Goal: Information Seeking & Learning: Learn about a topic

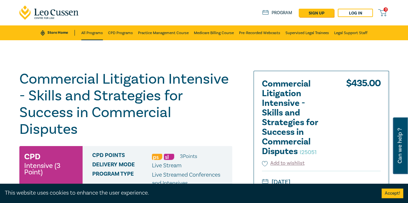
click at [94, 34] on link "All Programs" at bounding box center [92, 32] width 22 height 15
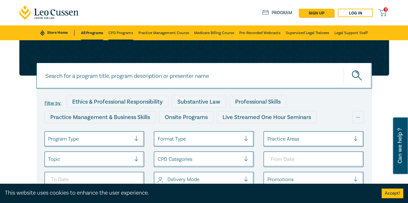
click at [120, 31] on link "CPD Programs" at bounding box center [120, 32] width 25 height 15
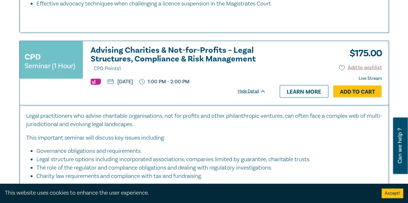
scroll to position [645, 0]
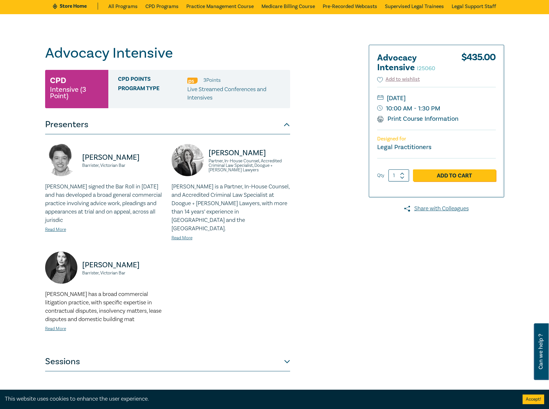
scroll to position [64, 0]
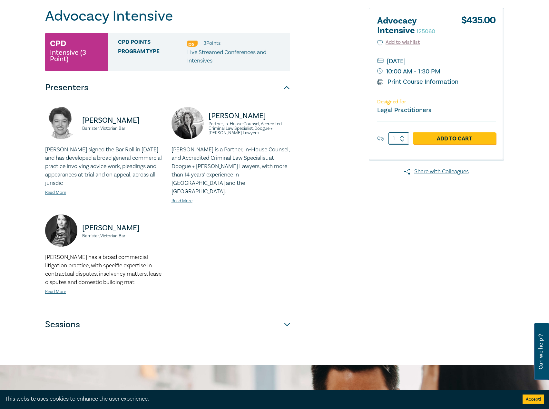
click at [247, 302] on div "Kate Anderson Barrister, Victorian Bar Kate Anderson signed the Bar Roll in Nov…" at bounding box center [167, 206] width 245 height 218
click at [234, 320] on button "Sessions" at bounding box center [167, 324] width 245 height 19
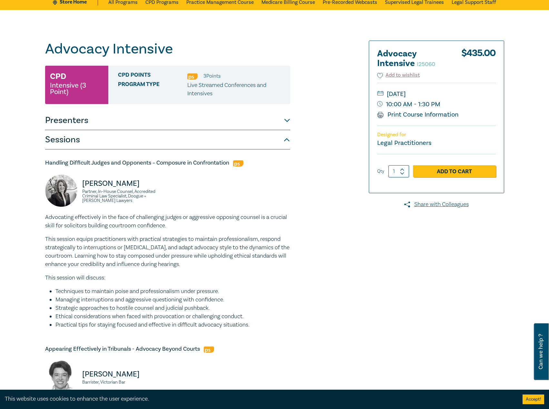
scroll to position [0, 0]
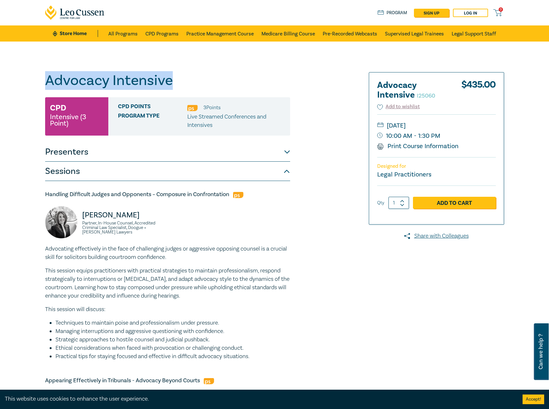
drag, startPoint x: 181, startPoint y: 84, endPoint x: 54, endPoint y: 79, distance: 127.1
click at [18, 78] on div "Advocacy Intensive I25060 CPD Intensive (3 Point) CPD Points 3 Point s Program …" at bounding box center [274, 415] width 549 height 746
copy h1 "Advocacy Intensive"
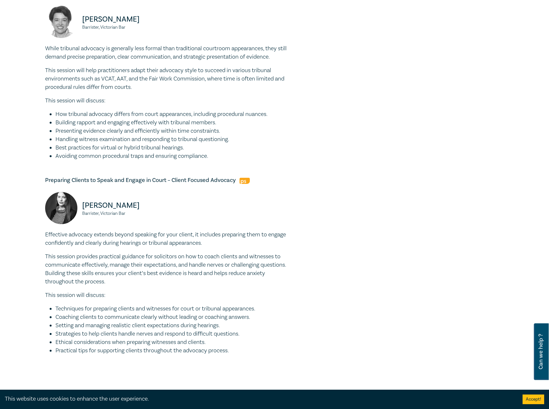
scroll to position [516, 0]
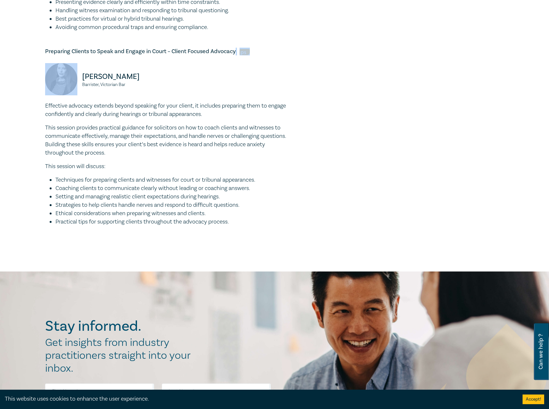
drag, startPoint x: 235, startPoint y: 51, endPoint x: 8, endPoint y: 56, distance: 226.6
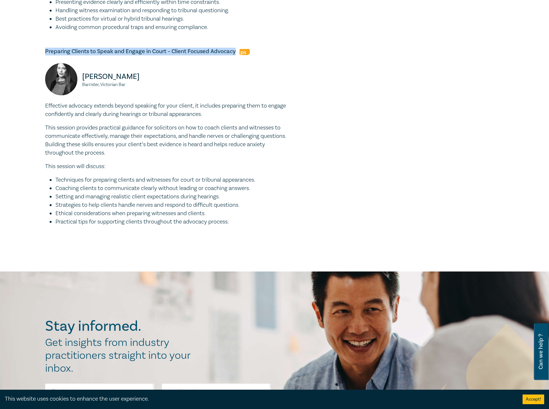
drag, startPoint x: 235, startPoint y: 52, endPoint x: 43, endPoint y: 51, distance: 192.1
copy h5 "Preparing Clients to Speak and Engage in Court – Client Focused Advocacy"
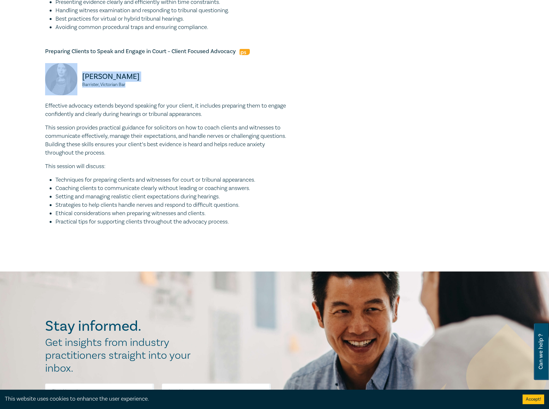
drag, startPoint x: 130, startPoint y: 84, endPoint x: 72, endPoint y: 79, distance: 58.2
click at [72, 79] on div "Rhiannon Malone Barrister, Victorian Bar" at bounding box center [104, 82] width 119 height 39
copy div "Rhiannon Malone Barrister, Victorian Bar"
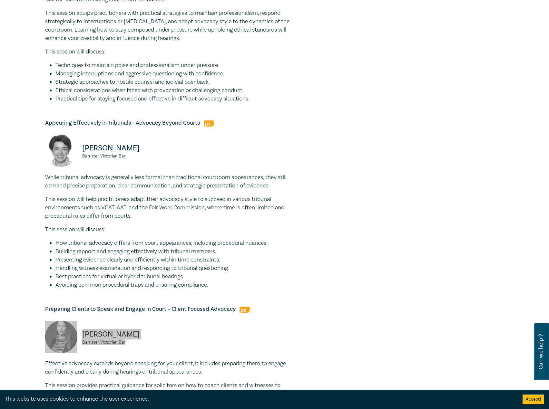
scroll to position [419, 0]
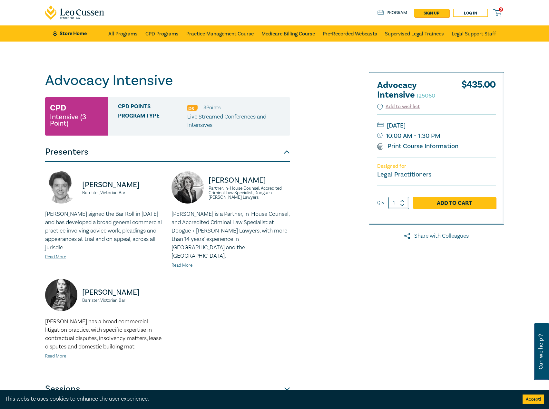
scroll to position [161, 0]
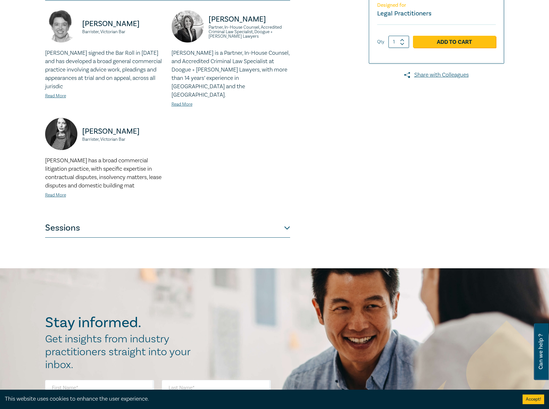
click at [258, 219] on button "Sessions" at bounding box center [167, 228] width 245 height 19
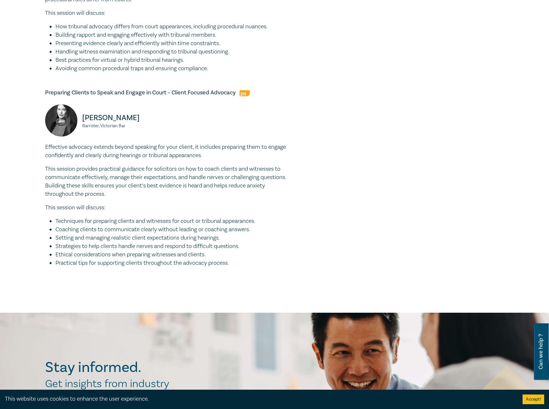
scroll to position [387, 0]
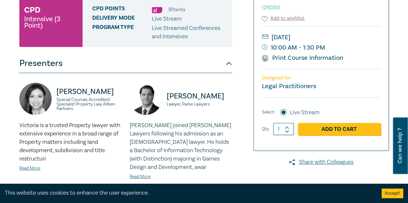
scroll to position [193, 0]
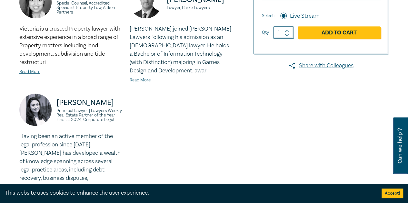
click at [140, 80] on link "Read More" at bounding box center [140, 80] width 21 height 6
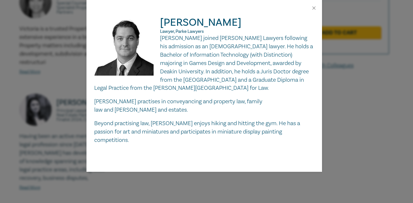
click at [93, 74] on div "Julian McIntyre Lawyer, Parke Lawyers Julian McIntyre joined Parke Lawyers foll…" at bounding box center [203, 94] width 235 height 156
click at [65, 69] on div "Julian McIntyre Lawyer, Parke Lawyers Julian McIntyre joined Parke Lawyers foll…" at bounding box center [206, 101] width 413 height 203
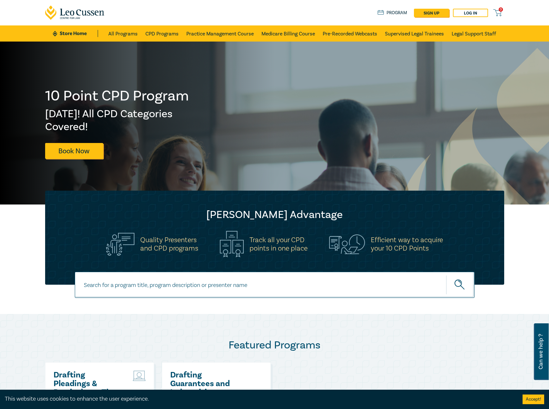
click at [192, 286] on input at bounding box center [275, 285] width 400 height 26
type input "s26104"
click at [446, 275] on button "submit" at bounding box center [460, 285] width 28 height 20
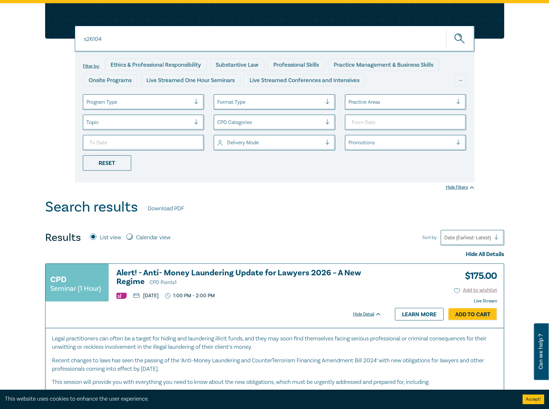
scroll to position [97, 0]
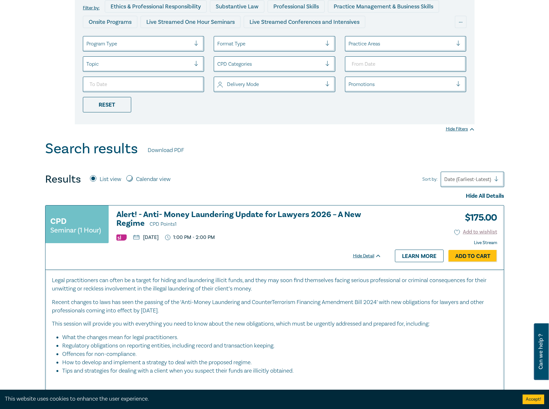
click at [216, 211] on h3 "Alert! - Anti- Money Laundering Update for Lawyers 2026 – A New Regime CPD Poin…" at bounding box center [248, 219] width 265 height 18
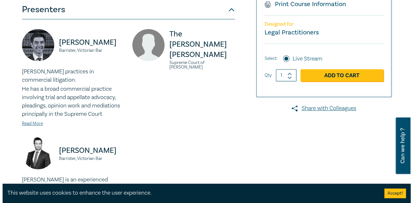
scroll to position [161, 0]
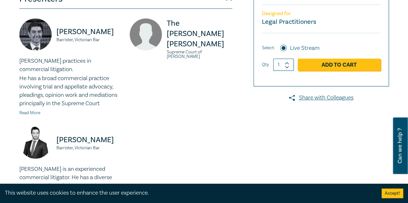
click at [26, 110] on link "Read More" at bounding box center [29, 113] width 21 height 6
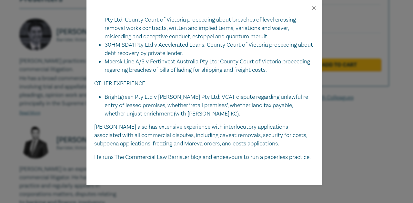
scroll to position [643, 0]
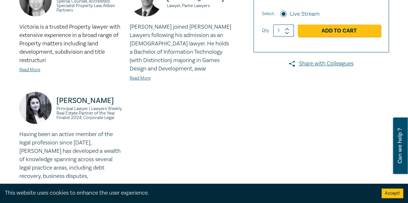
scroll to position [193, 0]
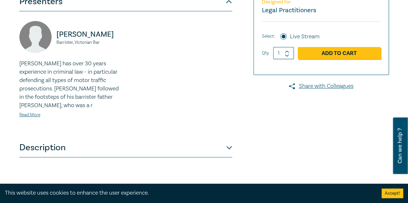
scroll to position [193, 0]
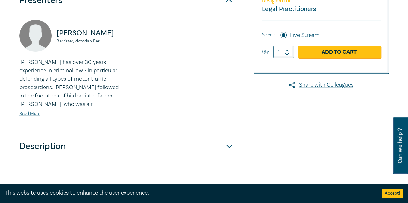
click at [34, 20] on img at bounding box center [35, 36] width 32 height 32
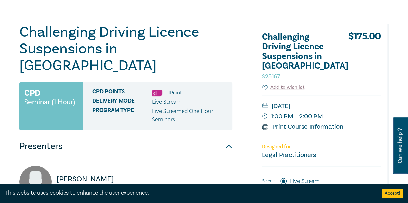
scroll to position [32, 0]
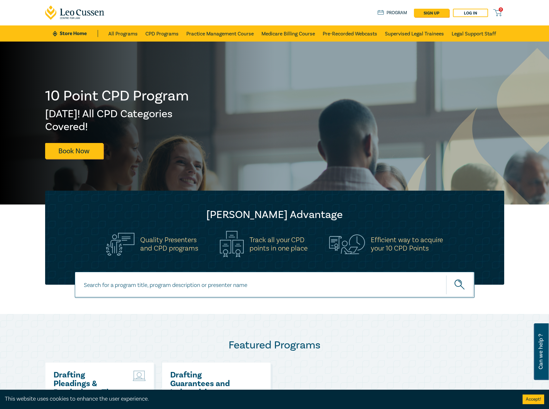
click at [80, 34] on link "Store Home" at bounding box center [75, 33] width 45 height 7
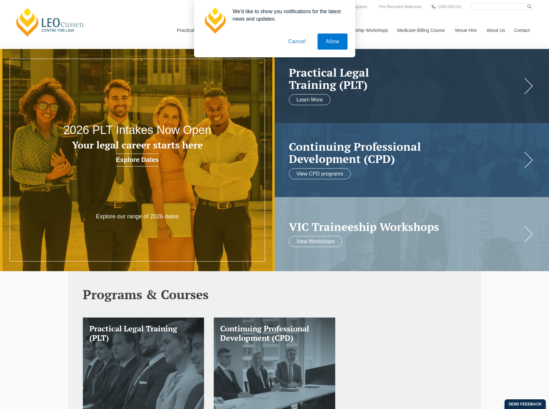
click at [300, 40] on button "Cancel" at bounding box center [297, 42] width 34 height 16
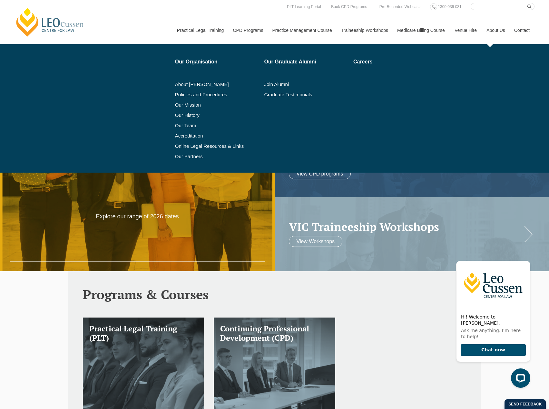
click at [502, 28] on link "About Us" at bounding box center [495, 30] width 28 height 28
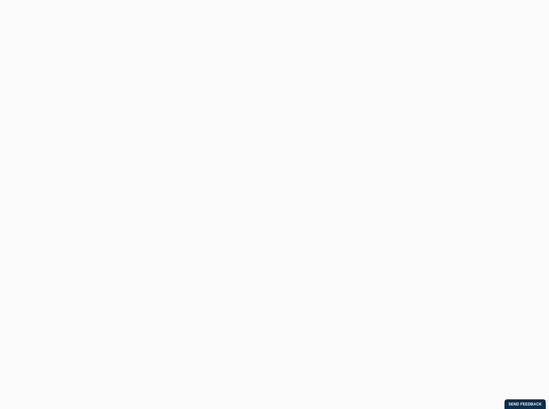
click at [240, 31] on link "CPD Programs" at bounding box center [247, 30] width 39 height 28
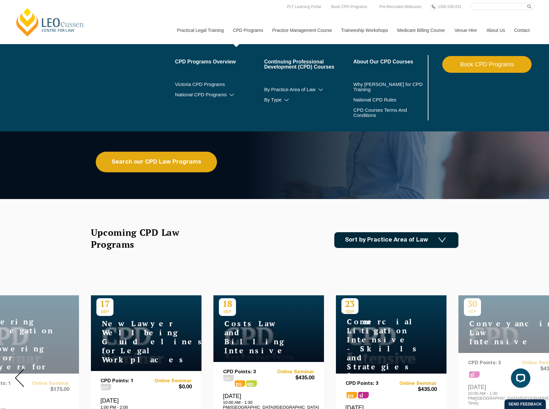
click at [496, 66] on link "Book CPD Programs" at bounding box center [486, 64] width 89 height 17
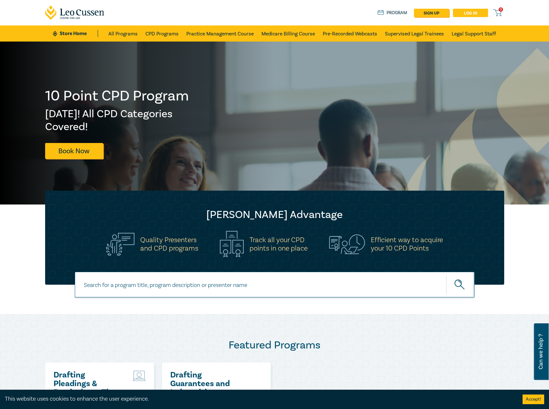
click at [480, 14] on link "Log in" at bounding box center [470, 13] width 35 height 8
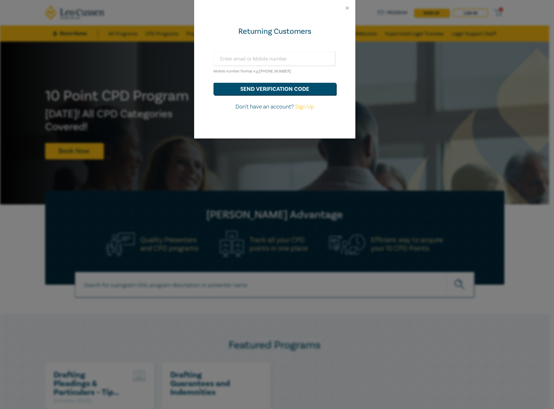
click at [410, 95] on div "Returning Customers Mobile number format e.g +61 000000000 send verification co…" at bounding box center [277, 204] width 554 height 409
click at [346, 5] on div at bounding box center [274, 8] width 161 height 16
click at [344, 8] on button "Close" at bounding box center [347, 8] width 6 height 6
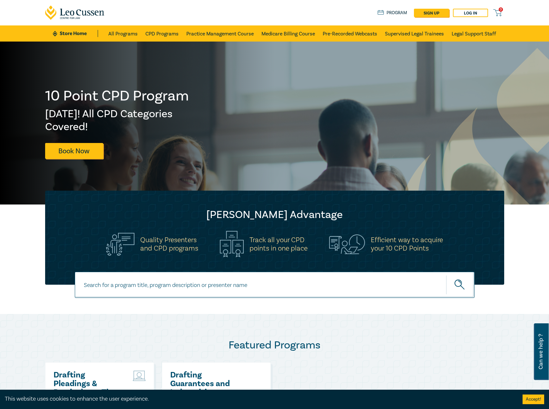
click at [197, 297] on input at bounding box center [275, 285] width 400 height 26
type input "i26002"
click at [446, 275] on button "submit" at bounding box center [460, 285] width 28 height 20
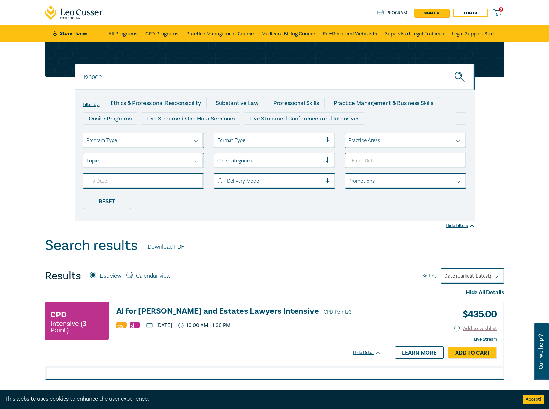
click at [176, 310] on h3 "AI for [PERSON_NAME] and Estates Lawyers Intensive CPD Points 3" at bounding box center [248, 312] width 265 height 10
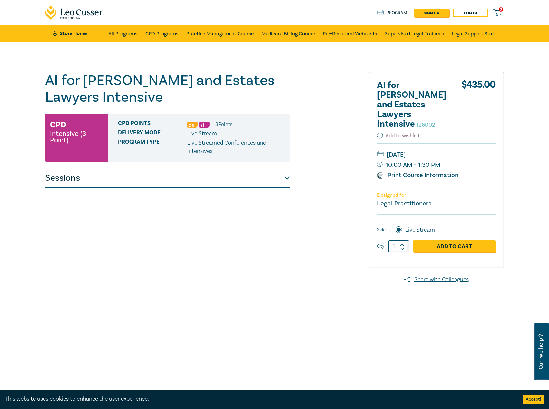
click at [247, 182] on button "Sessions" at bounding box center [167, 178] width 245 height 19
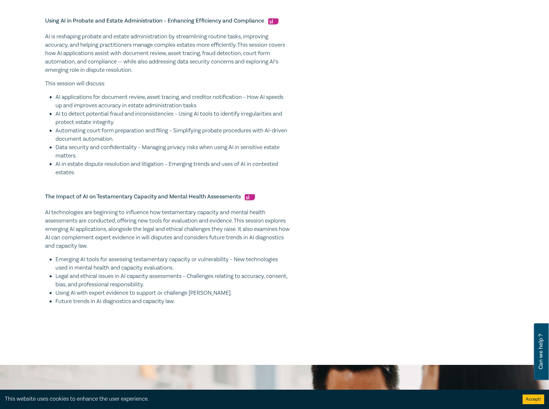
scroll to position [451, 0]
